Goal: Browse casually

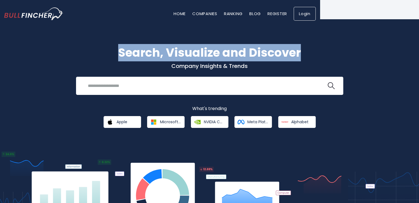
drag, startPoint x: 366, startPoint y: 13, endPoint x: 315, endPoint y: 12, distance: 51.0
click at [315, 12] on body "Home Companies Ranking Blog Register Login Home Companies Ranking" at bounding box center [209, 101] width 419 height 203
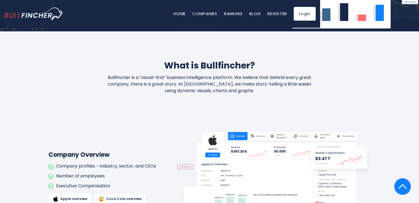
scroll to position [275, 0]
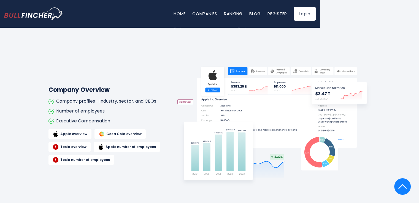
click at [249, 106] on img at bounding box center [273, 126] width 193 height 138
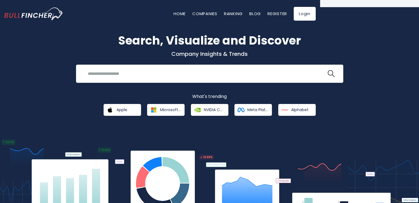
scroll to position [0, 0]
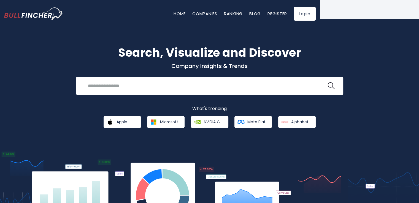
click at [387, 44] on div "Search, Visualize and Discover Company Insights & Trends Recent searches Trendi…" at bounding box center [209, 130] width 419 height 223
